Goal: Communication & Community: Answer question/provide support

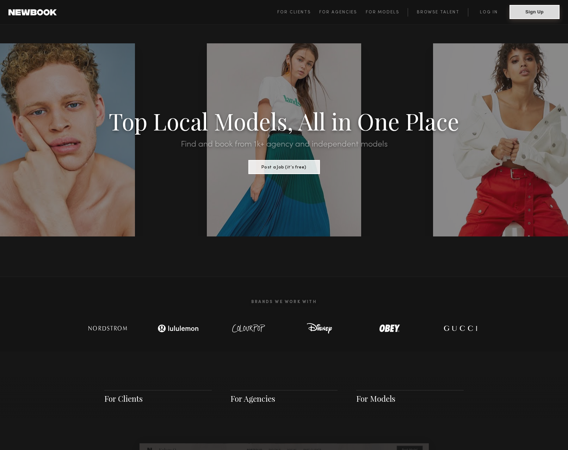
click at [520, 12] on button "Sign Up" at bounding box center [534, 12] width 50 height 14
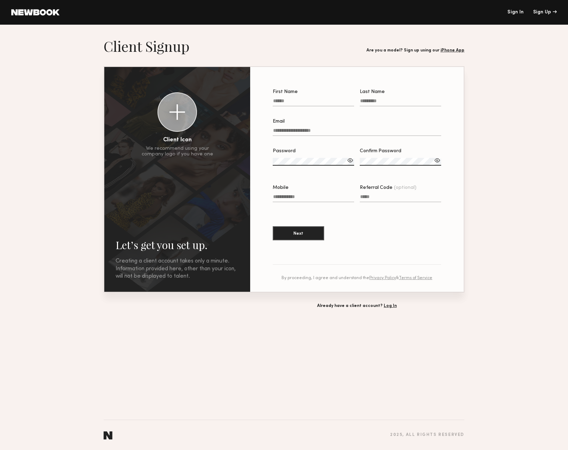
click at [383, 305] on link "Log In" at bounding box center [389, 306] width 13 height 4
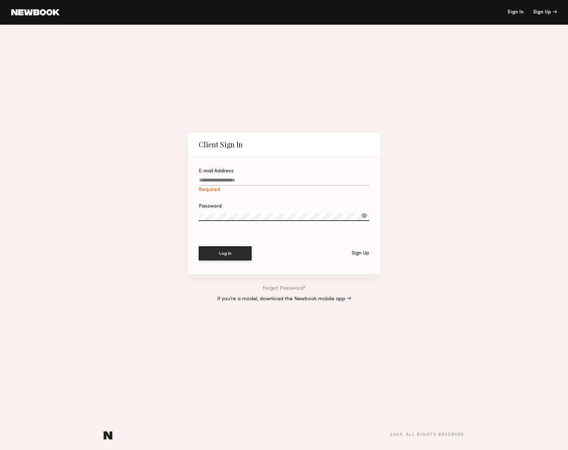
paste input "**********"
type input "**********"
drag, startPoint x: 232, startPoint y: 252, endPoint x: 243, endPoint y: 250, distance: 10.7
click at [232, 252] on button "Log In" at bounding box center [225, 253] width 53 height 14
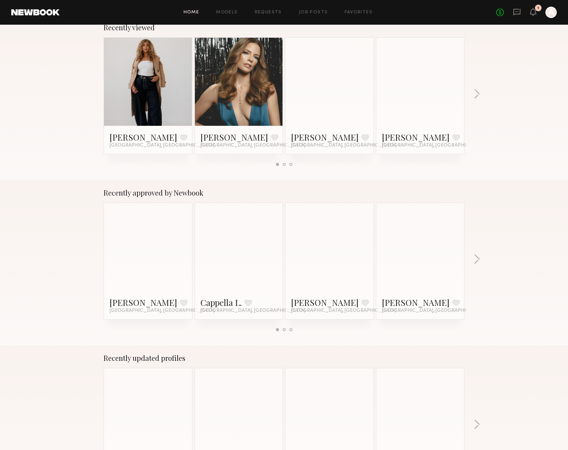
scroll to position [121, 0]
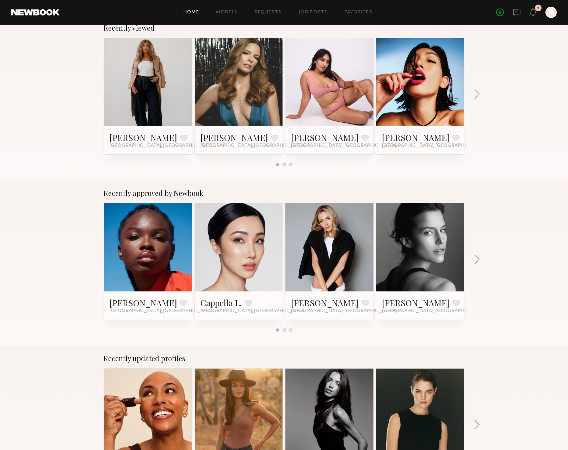
click at [472, 94] on div "Recently viewed Ayanna G. Favorite Los Angeles, CA Jess M. Favorite Los Angeles…" at bounding box center [284, 97] width 568 height 165
click at [534, 13] on icon at bounding box center [533, 11] width 6 height 5
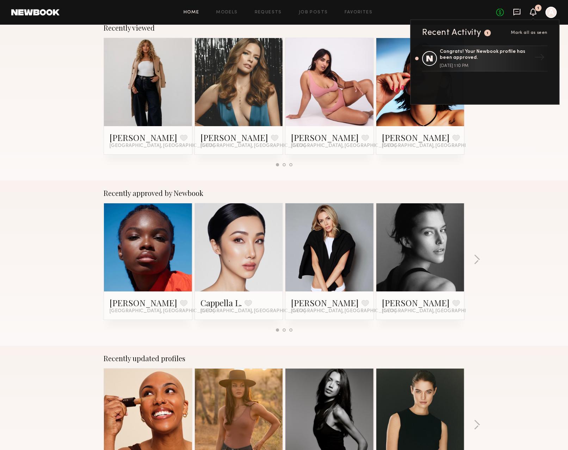
click at [517, 11] on icon at bounding box center [517, 12] width 8 height 8
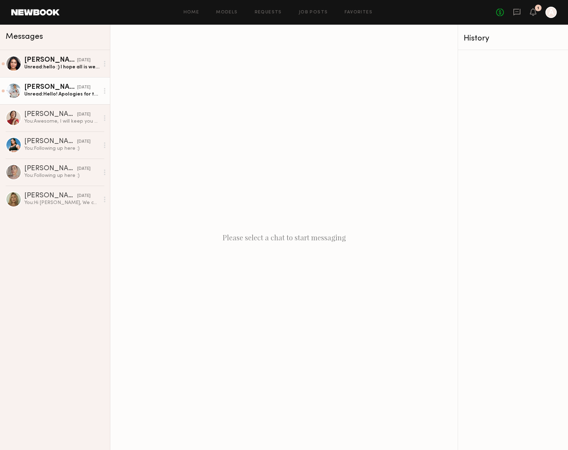
click at [46, 93] on div "Unread: Hello! Apologies for the Delay, please let me know if you have any othe…" at bounding box center [61, 94] width 75 height 7
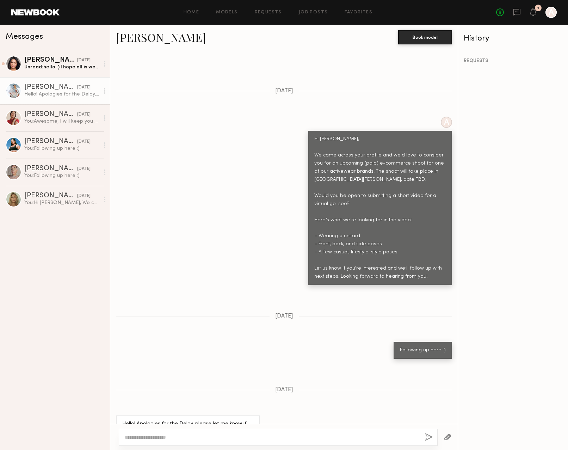
click at [135, 38] on link "Luz F." at bounding box center [161, 37] width 90 height 15
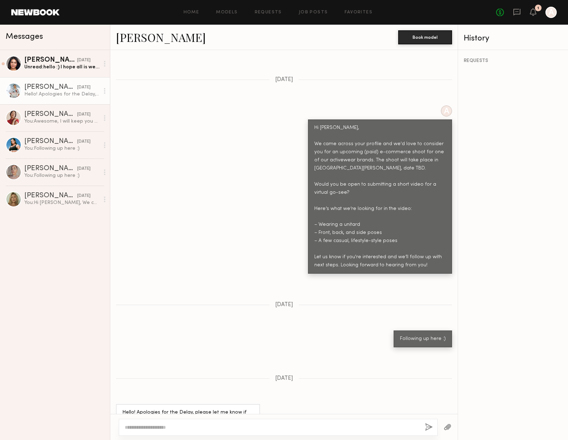
scroll to position [217, 0]
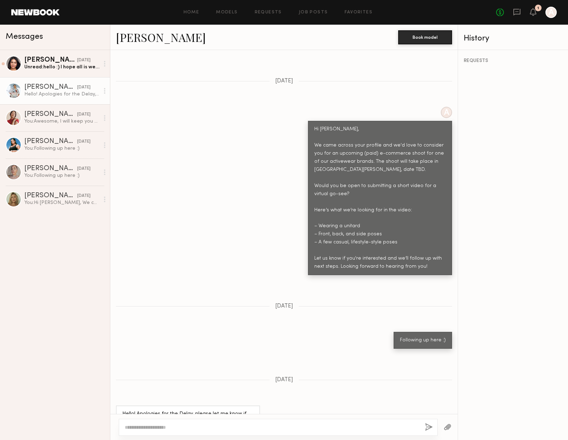
click at [366, 426] on textarea at bounding box center [272, 427] width 294 height 7
drag, startPoint x: 280, startPoint y: 426, endPoint x: 133, endPoint y: 428, distance: 147.2
click at [133, 428] on textarea "**********" at bounding box center [272, 427] width 294 height 7
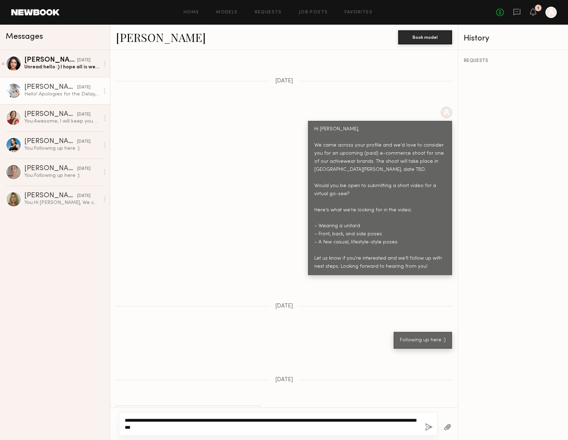
scroll to position [0, 0]
click at [175, 418] on textarea "**********" at bounding box center [272, 424] width 294 height 14
type textarea "**********"
click at [427, 427] on button "button" at bounding box center [429, 427] width 8 height 9
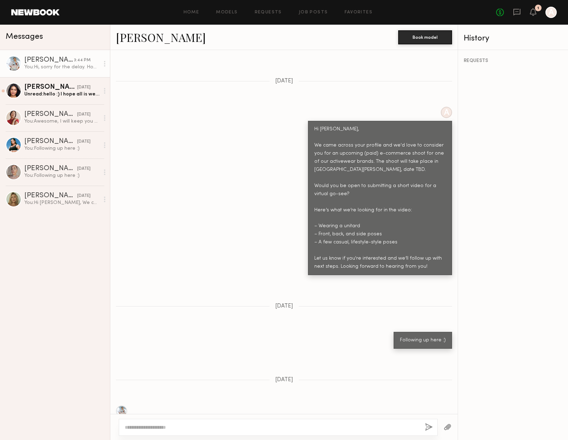
scroll to position [381, 0]
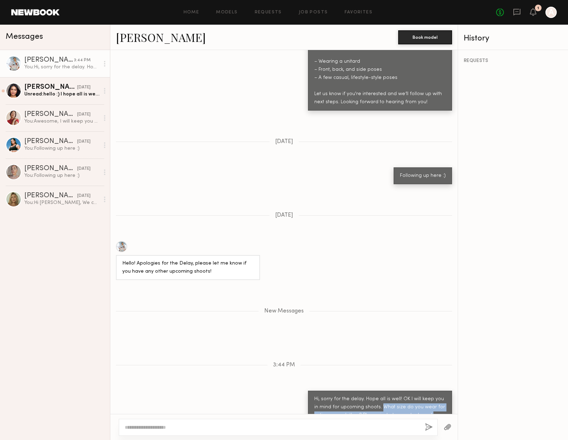
drag, startPoint x: 376, startPoint y: 382, endPoint x: 386, endPoint y: 382, distance: 9.9
click at [406, 396] on div "Hi, sorry for the delay. Hope all is well! OK I will keep you in mind for upcom…" at bounding box center [379, 411] width 131 height 32
copy div "What size do you wear for active wear clothes? Please include popular brand nam…"
click at [59, 96] on div "Unread: hello :) I hope all is well. I wanted to update you about my return to …" at bounding box center [61, 94] width 75 height 7
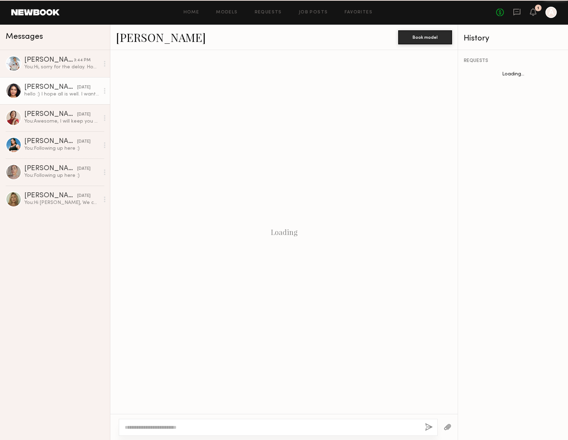
scroll to position [495, 0]
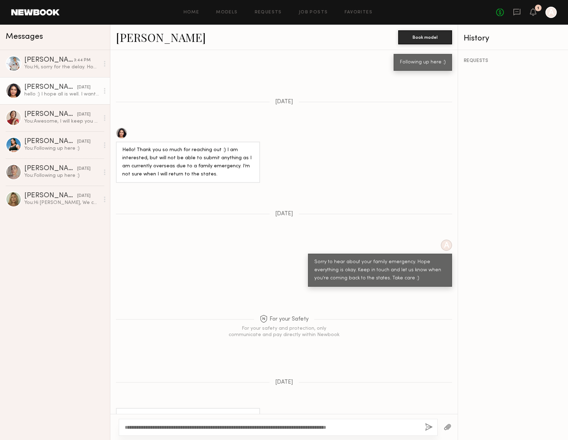
type textarea "**********"
click at [428, 427] on button "button" at bounding box center [429, 427] width 8 height 9
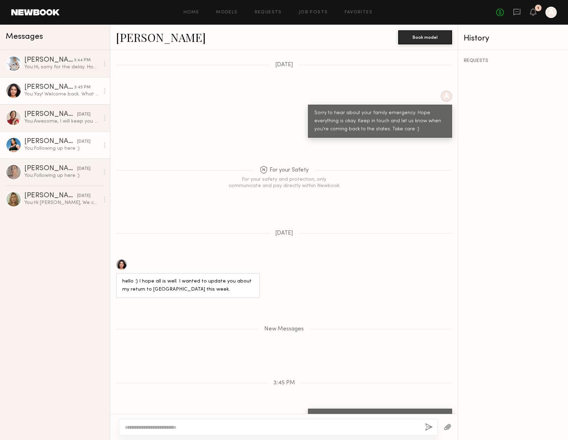
scroll to position [0, 0]
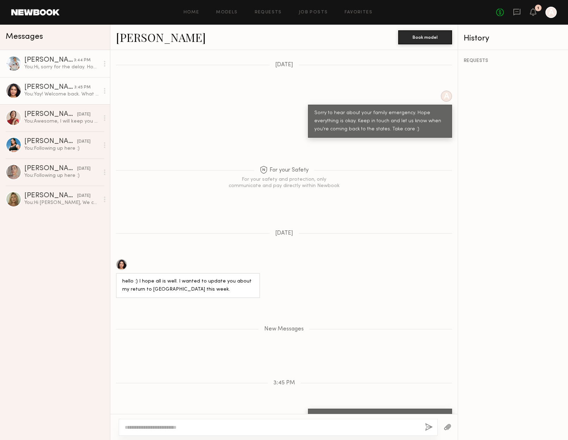
click at [43, 69] on div "You: Hi, sorry for the delay. Hope all is well! OK I will keep you in mind for …" at bounding box center [61, 67] width 75 height 7
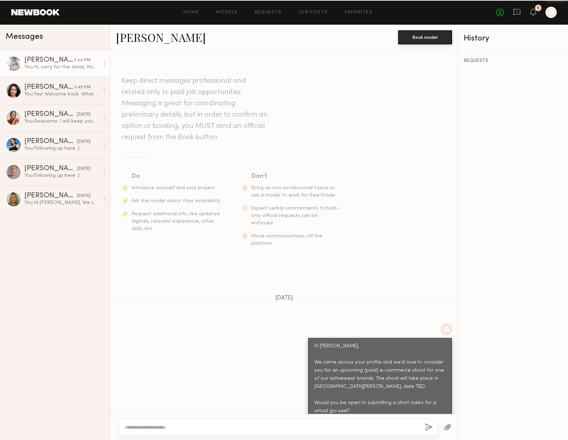
scroll to position [327, 0]
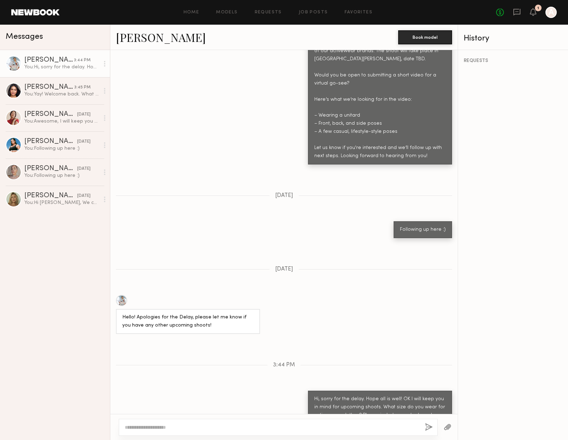
click at [35, 13] on link at bounding box center [35, 12] width 48 height 6
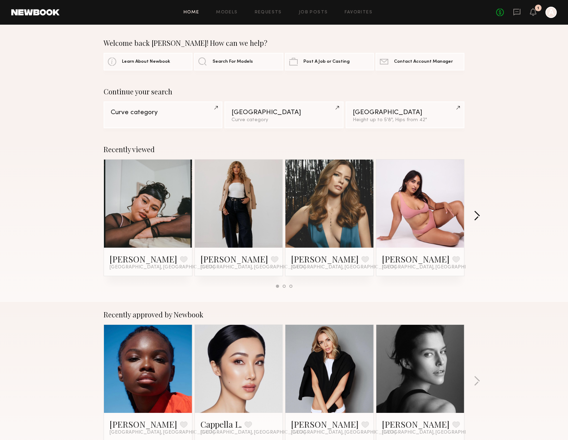
click at [480, 215] on button "button" at bounding box center [476, 217] width 7 height 12
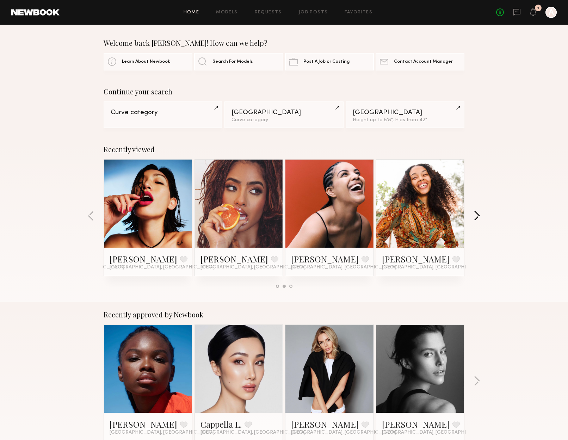
scroll to position [-1, 0]
click at [479, 215] on button "button" at bounding box center [476, 217] width 7 height 12
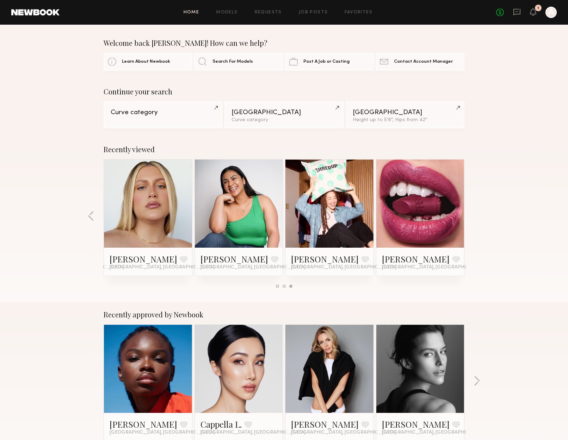
click at [479, 215] on div "Recently viewed Luz F. Favorite Los Angeles, CA Ayanna G. Favorite Los Angeles,…" at bounding box center [284, 219] width 568 height 165
click at [446, 210] on div at bounding box center [420, 204] width 88 height 88
click at [416, 192] on link at bounding box center [420, 204] width 43 height 88
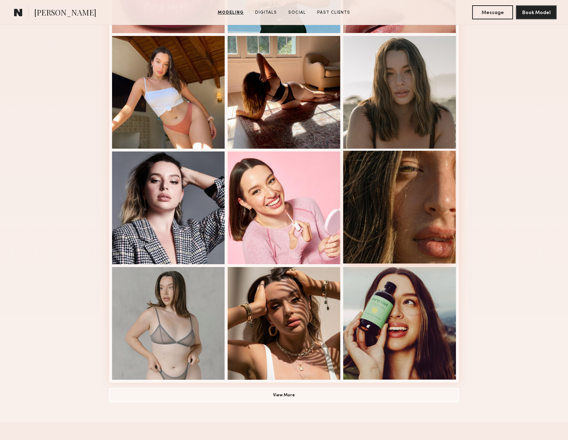
scroll to position [289, 0]
